Goal: Register for event/course

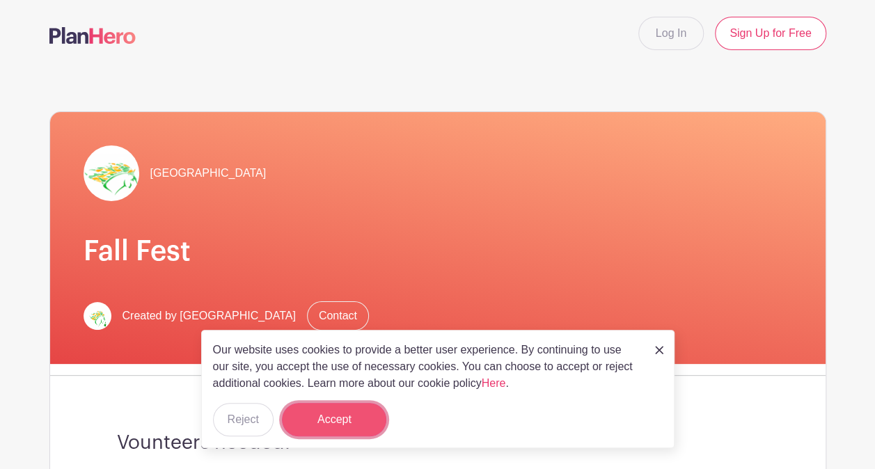
click at [343, 407] on button "Accept" at bounding box center [334, 419] width 104 height 33
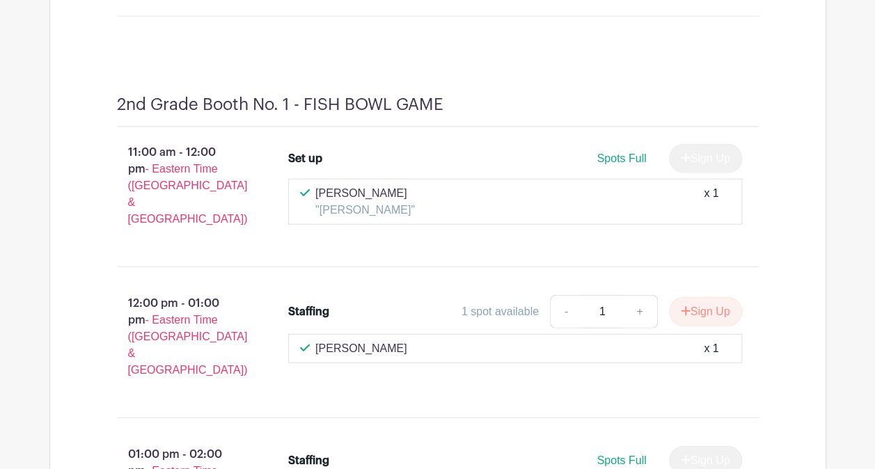
scroll to position [6874, 0]
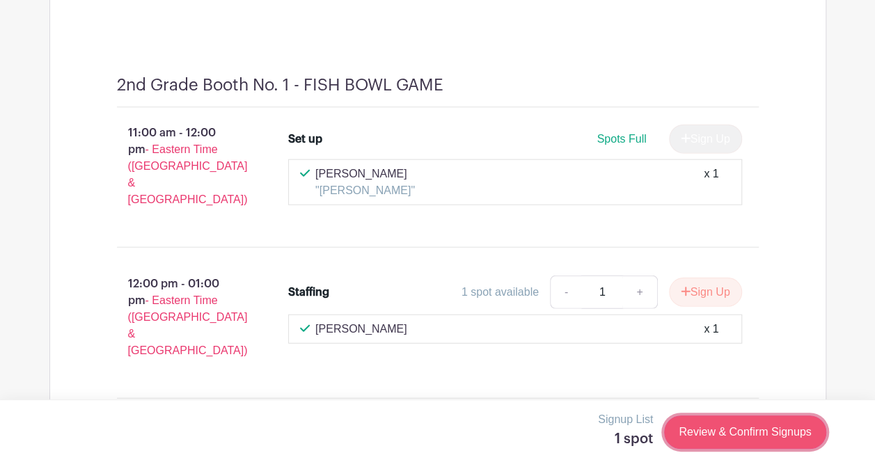
click at [712, 434] on link "Review & Confirm Signups" at bounding box center [745, 432] width 162 height 33
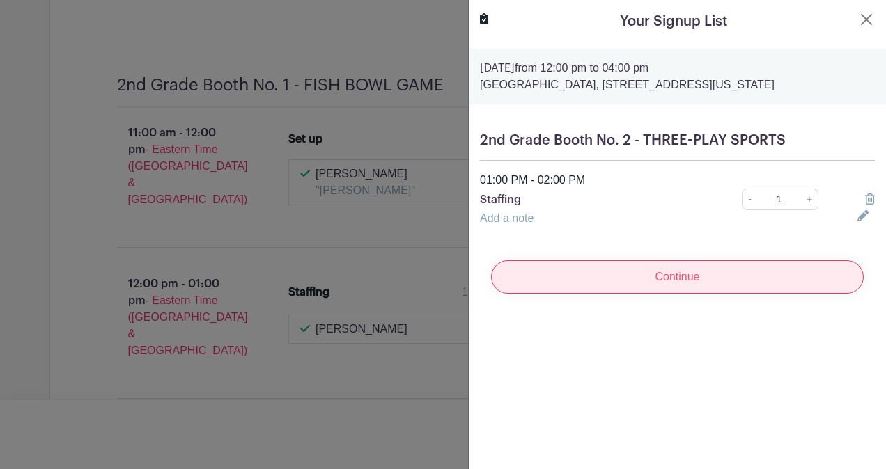
click at [682, 294] on input "Continue" at bounding box center [677, 276] width 373 height 33
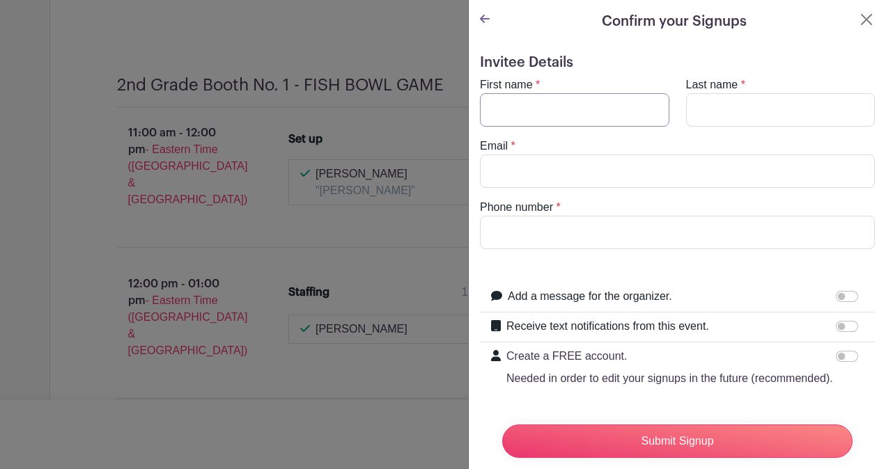
click at [607, 115] on input "First name" at bounding box center [574, 109] width 189 height 33
type input "[PERSON_NAME]"
click at [543, 166] on input "Email" at bounding box center [677, 171] width 395 height 33
type input "[EMAIL_ADDRESS][PERSON_NAME][DOMAIN_NAME]"
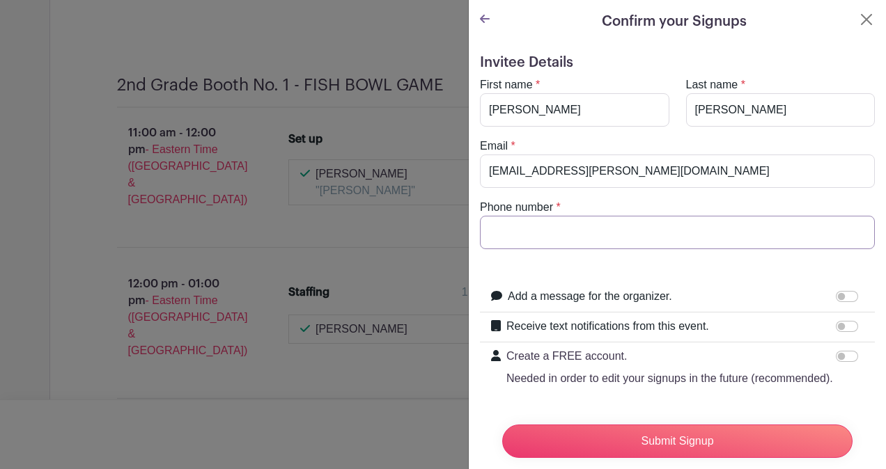
type input "3027504411"
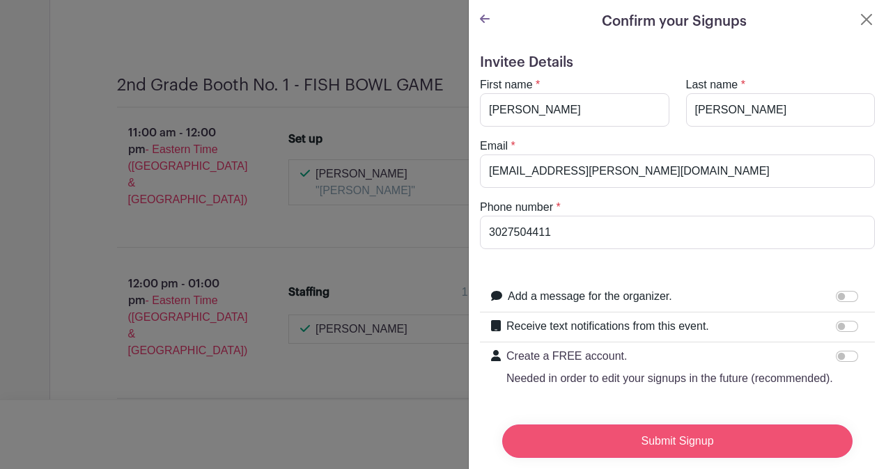
click at [629, 430] on input "Submit Signup" at bounding box center [677, 441] width 350 height 33
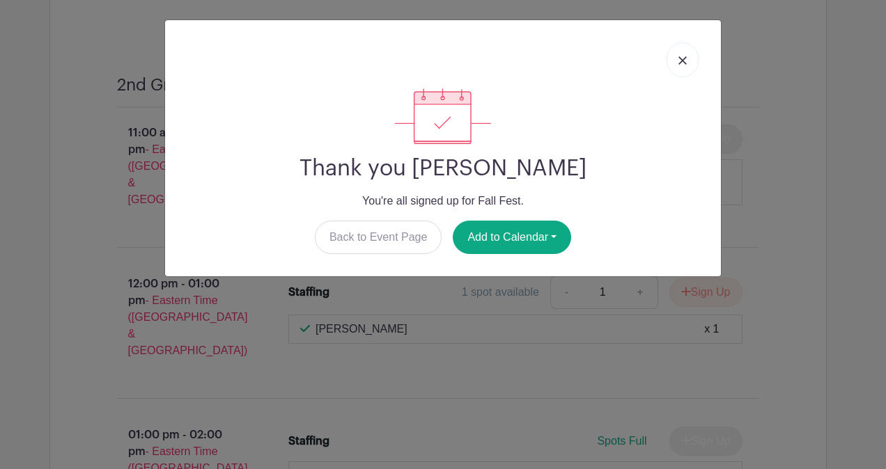
click at [683, 55] on link at bounding box center [682, 59] width 32 height 35
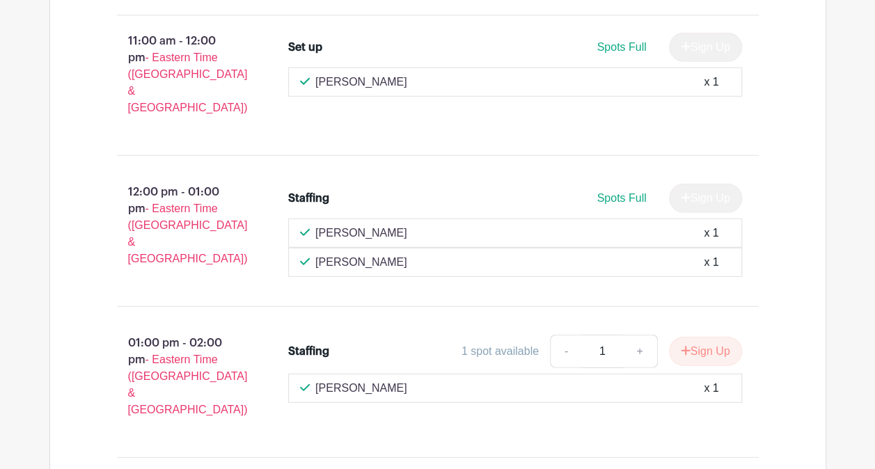
scroll to position [1954, 0]
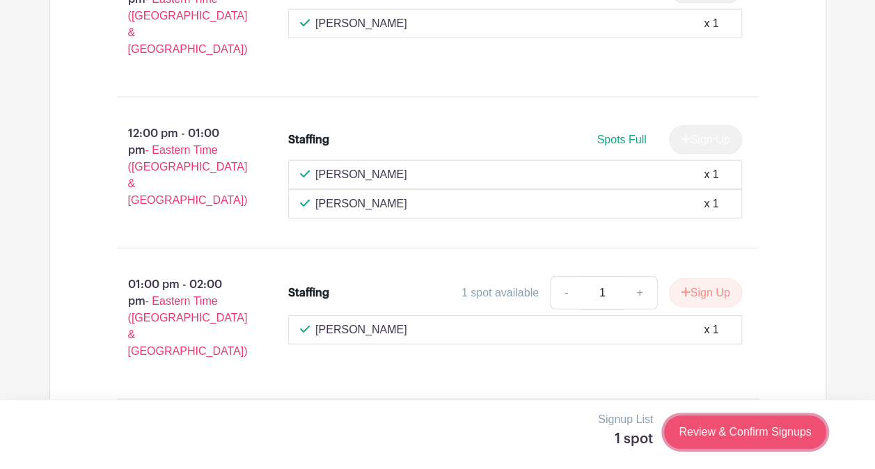
click at [716, 434] on link "Review & Confirm Signups" at bounding box center [745, 432] width 162 height 33
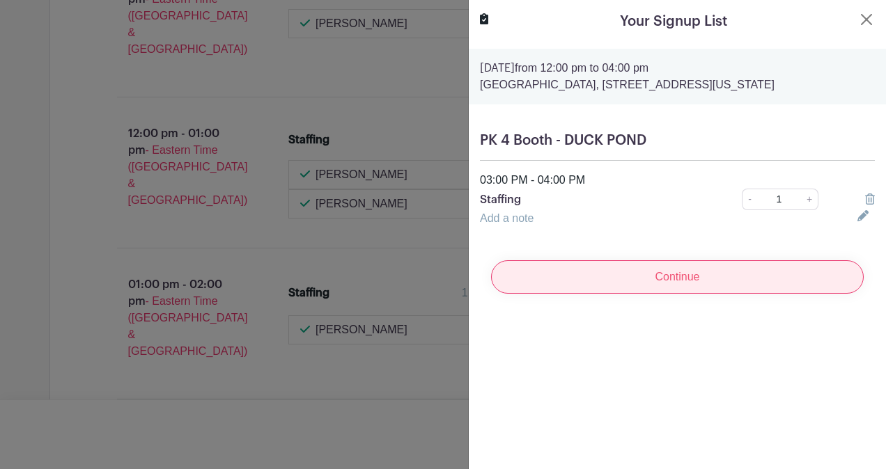
click at [645, 285] on input "Continue" at bounding box center [677, 276] width 373 height 33
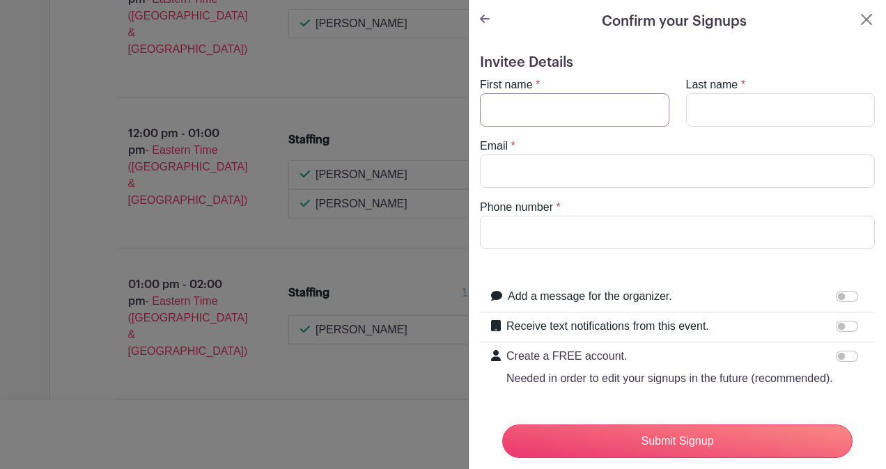
click at [547, 114] on input "First name" at bounding box center [574, 109] width 189 height 33
type input "[PERSON_NAME]"
click at [720, 114] on input "Last name" at bounding box center [780, 109] width 189 height 33
type input "[PERSON_NAME]"
click at [539, 169] on input "Email" at bounding box center [677, 171] width 395 height 33
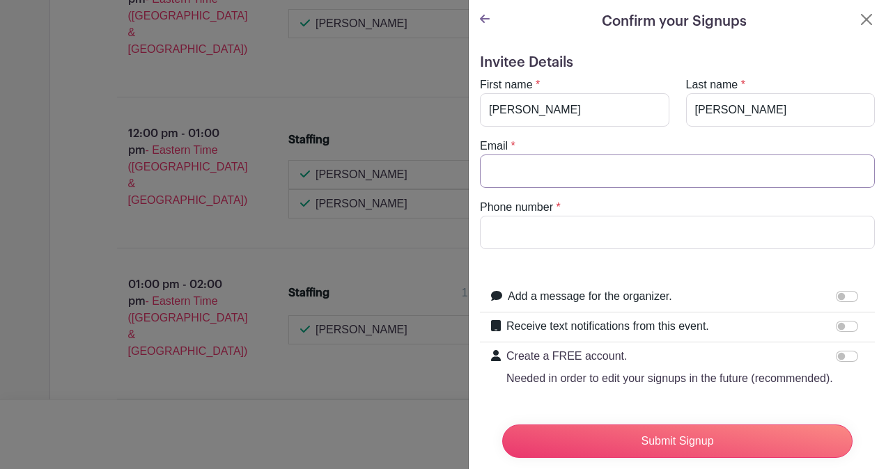
type input "[PERSON_NAME][EMAIL_ADDRESS][PERSON_NAME][DOMAIN_NAME]"
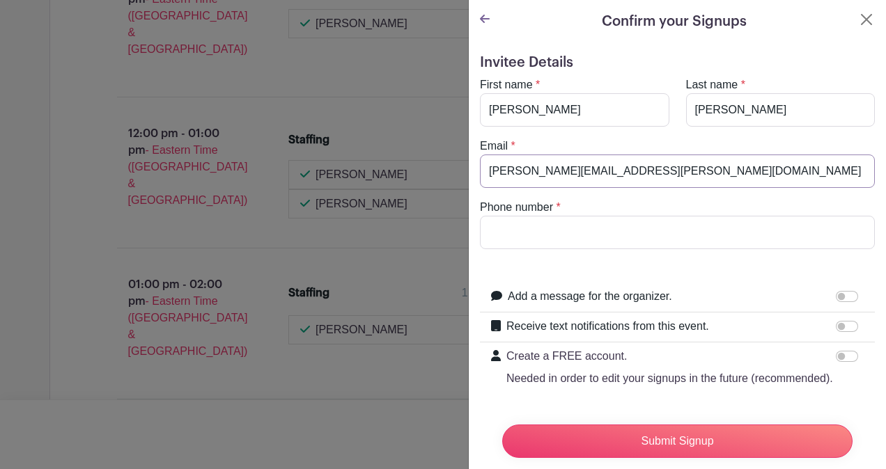
type input "2025537213"
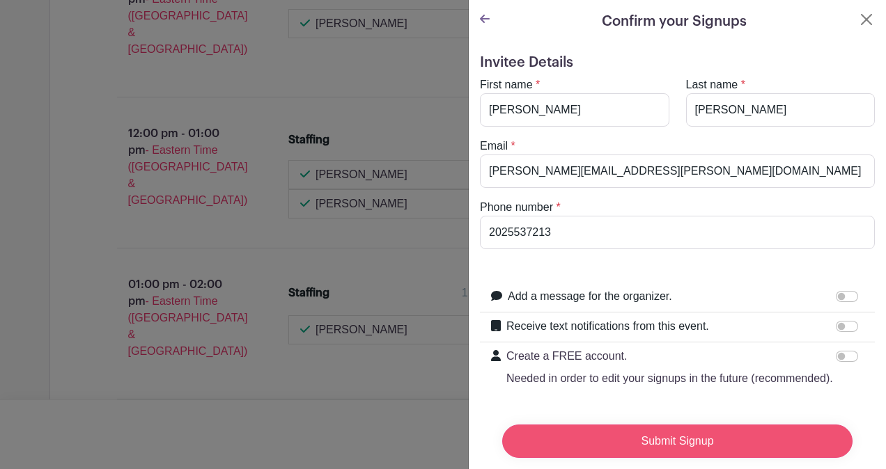
click at [692, 432] on input "Submit Signup" at bounding box center [677, 441] width 350 height 33
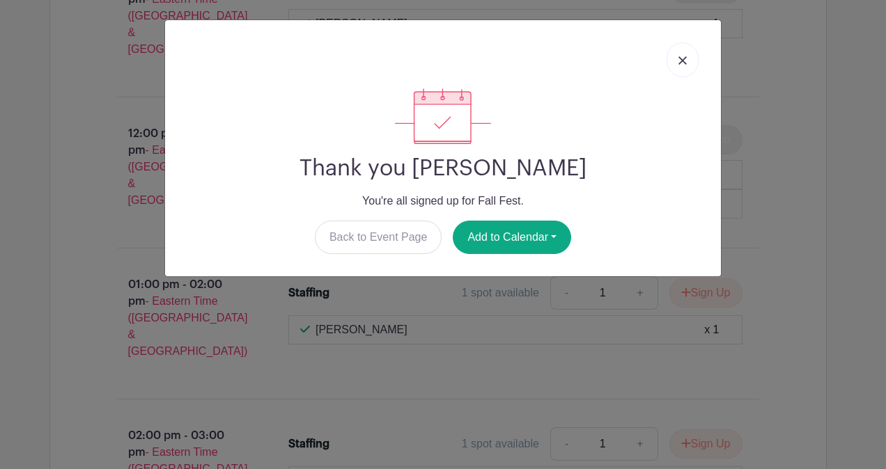
click at [680, 64] on img at bounding box center [682, 60] width 8 height 8
